Goal: Information Seeking & Learning: Learn about a topic

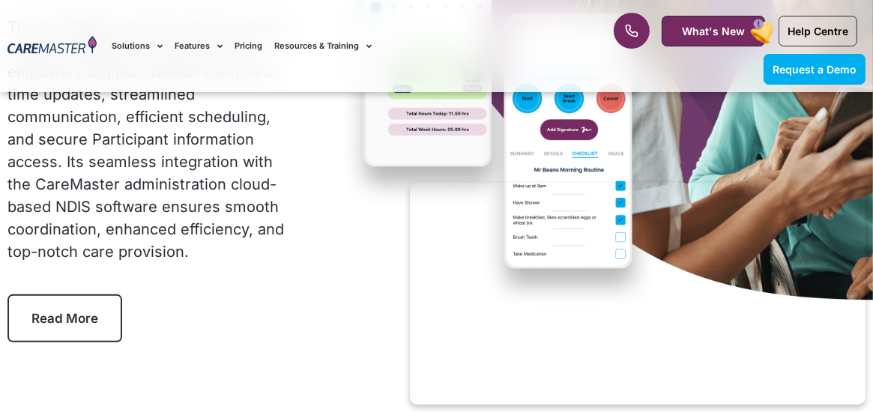
click at [64, 316] on span "Read More" at bounding box center [64, 318] width 67 height 15
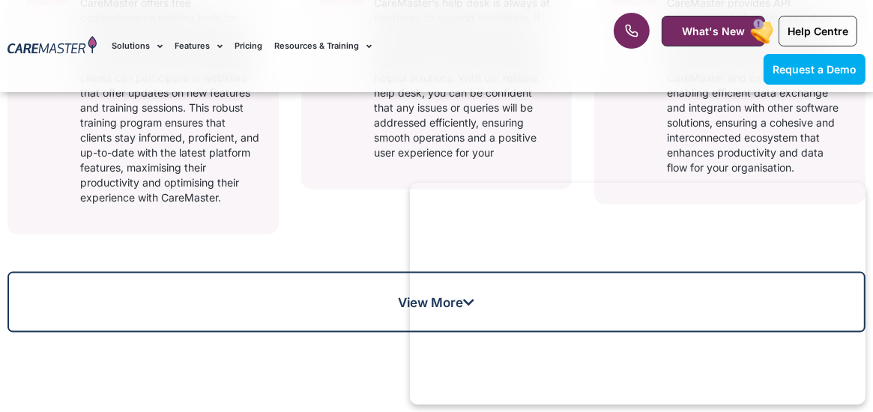
scroll to position [1328, 0]
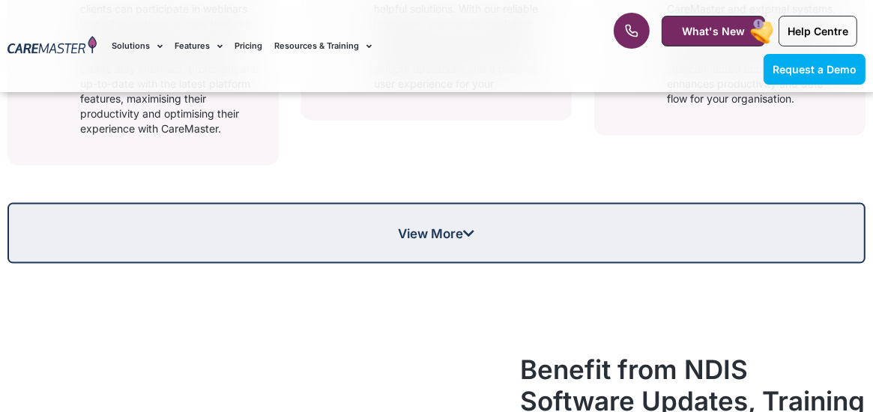
click at [845, 206] on link "View More" at bounding box center [436, 233] width 858 height 61
click at [844, 203] on link "View More" at bounding box center [436, 233] width 858 height 61
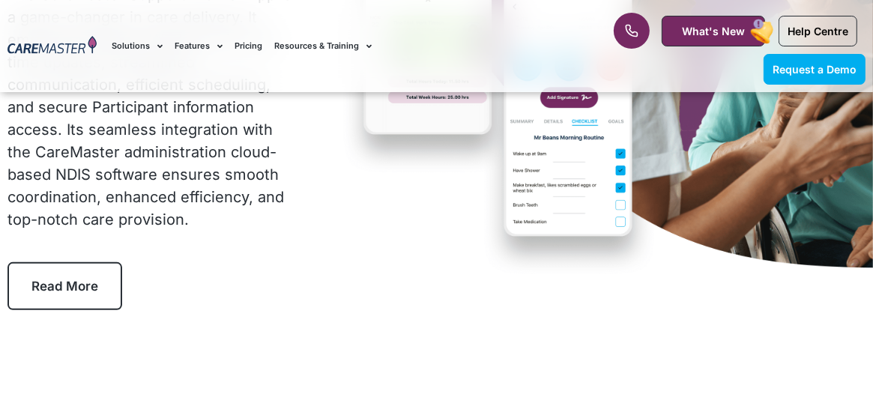
click at [79, 273] on link "Read More" at bounding box center [64, 286] width 115 height 48
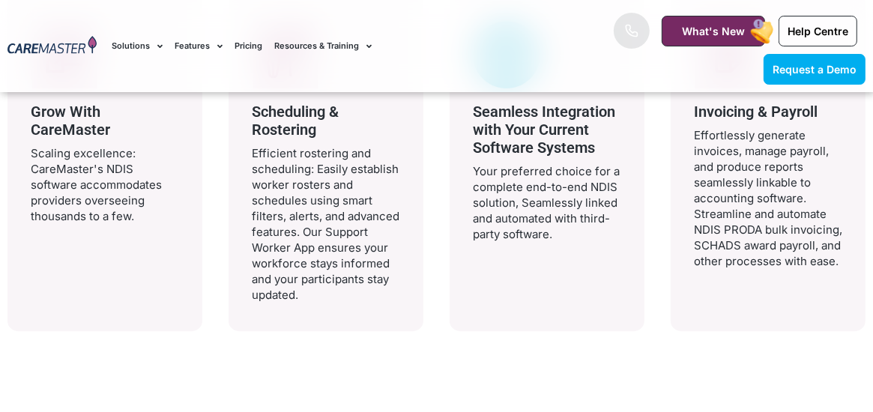
scroll to position [3154, 0]
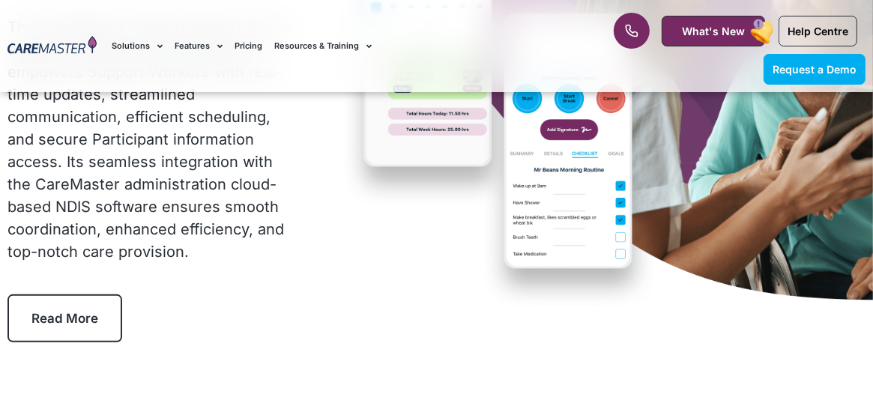
scroll to position [220, 0]
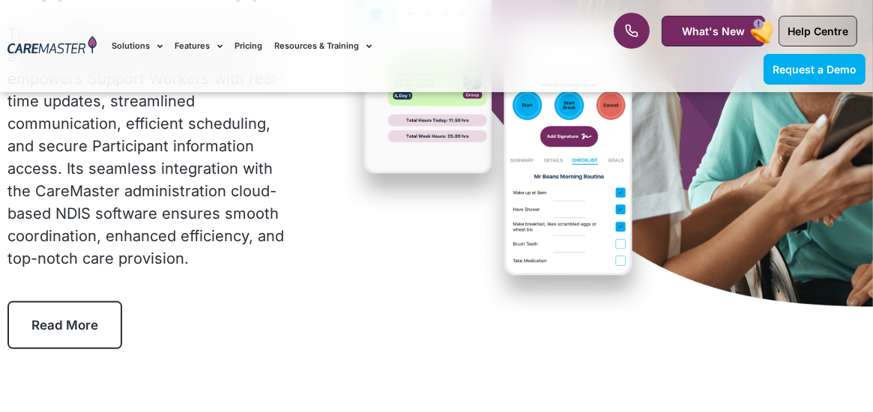
click at [817, 28] on span "Help Centre" at bounding box center [818, 31] width 61 height 13
